Goal: Check status: Check status

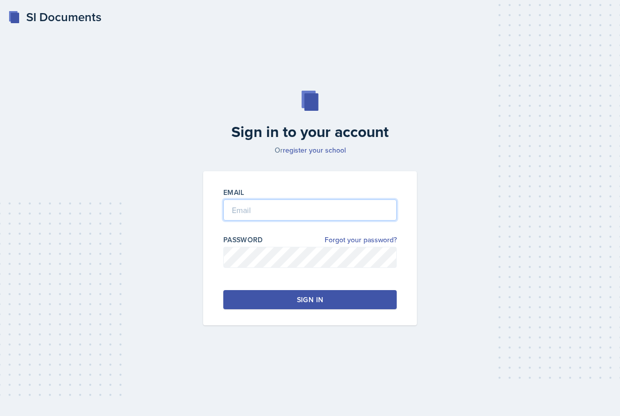
click at [282, 215] on input "email" at bounding box center [309, 210] width 173 height 21
type input "[EMAIL_ADDRESS][DOMAIN_NAME]"
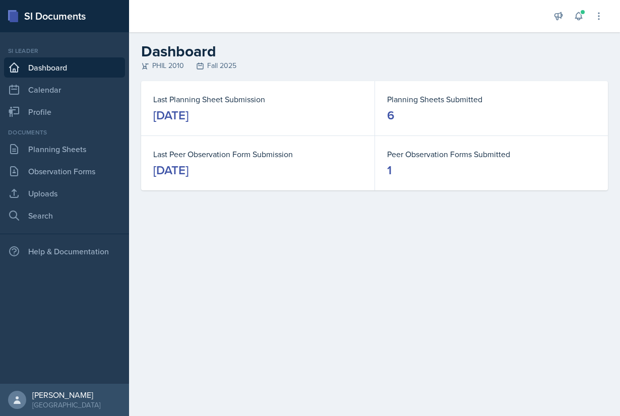
click at [410, 160] on dt "Peer Observation Forms Submitted" at bounding box center [491, 154] width 209 height 12
click at [393, 171] on dd "1" at bounding box center [491, 170] width 209 height 16
click at [396, 157] on dt "Peer Observation Forms Submitted" at bounding box center [491, 154] width 209 height 12
click at [62, 169] on link "Observation Forms" at bounding box center [64, 171] width 121 height 20
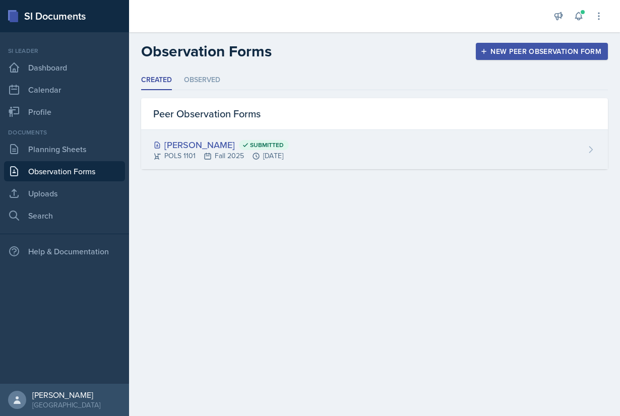
click at [289, 145] on div "[PERSON_NAME] Submitted" at bounding box center [221, 145] width 136 height 14
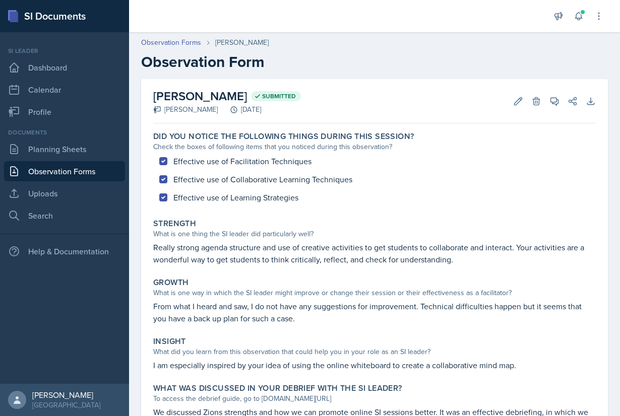
click at [51, 170] on link "Observation Forms" at bounding box center [64, 171] width 121 height 20
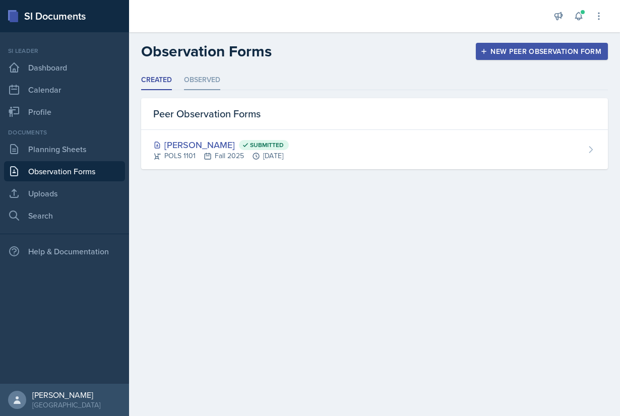
click at [201, 77] on li "Observed" at bounding box center [202, 81] width 36 height 20
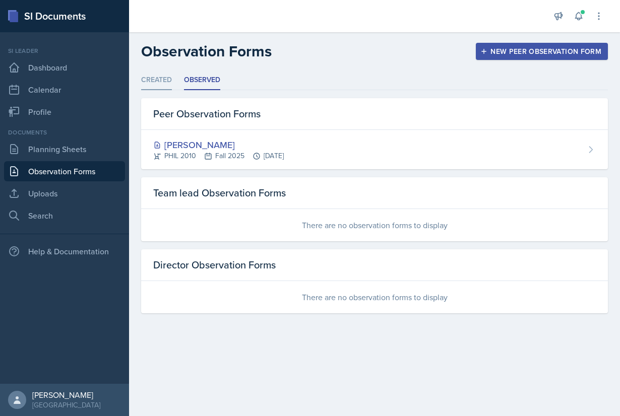
click at [161, 81] on li "Created" at bounding box center [156, 81] width 31 height 20
